Goal: Task Accomplishment & Management: Complete application form

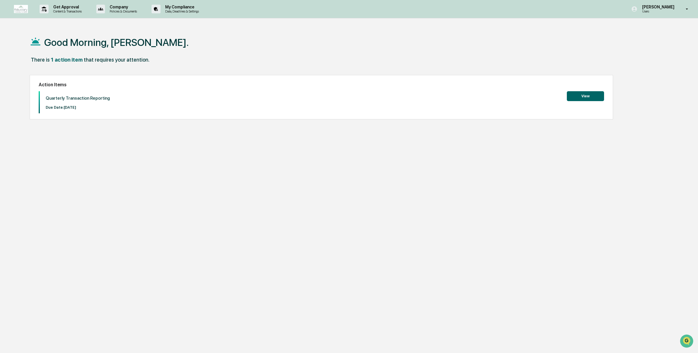
click at [587, 91] on button "View" at bounding box center [584, 96] width 37 height 10
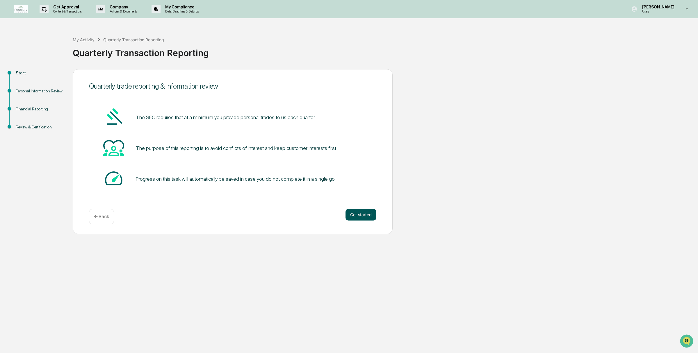
click at [356, 214] on button "Get started" at bounding box center [360, 215] width 31 height 12
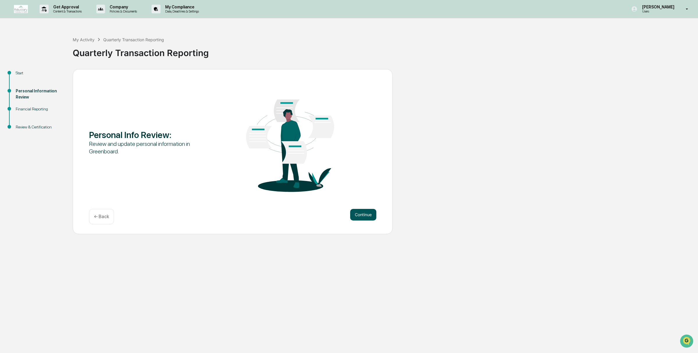
click at [364, 216] on button "Continue" at bounding box center [363, 215] width 26 height 12
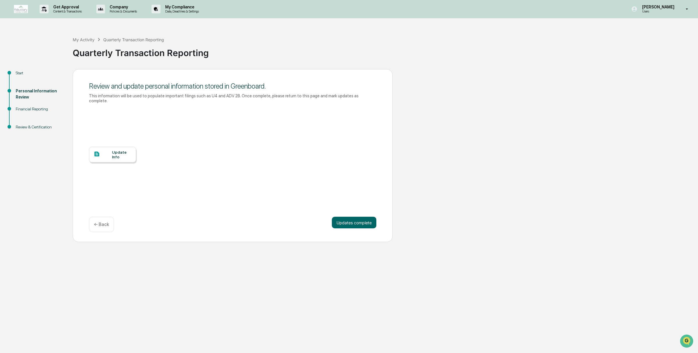
click at [122, 155] on div "Update Info" at bounding box center [112, 155] width 47 height 16
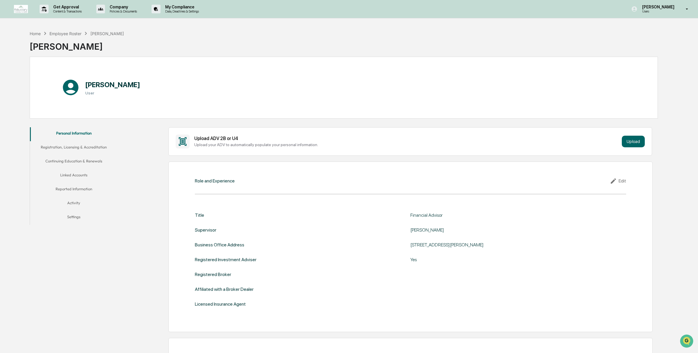
click at [65, 147] on button "Registration, Licensing & Accreditation" at bounding box center [73, 148] width 87 height 14
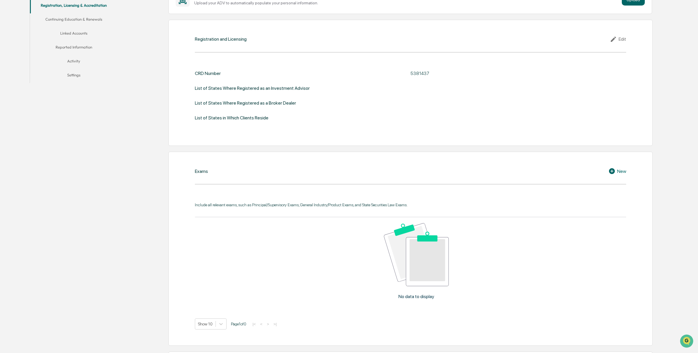
scroll to position [71, 0]
